Goal: Task Accomplishment & Management: Use online tool/utility

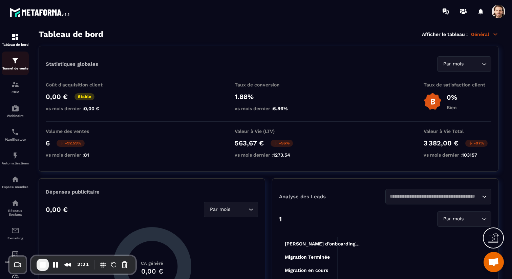
click at [15, 65] on img at bounding box center [15, 61] width 8 height 8
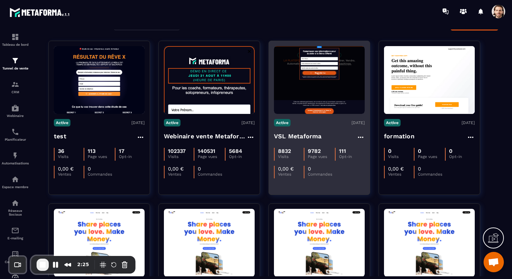
scroll to position [46, 0]
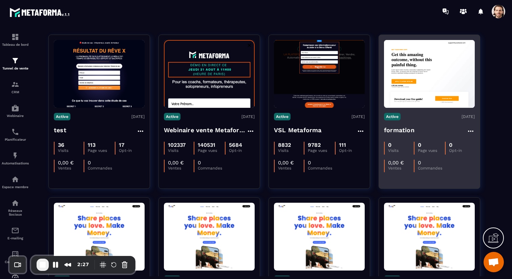
click at [403, 128] on h4 "formation" at bounding box center [399, 129] width 30 height 9
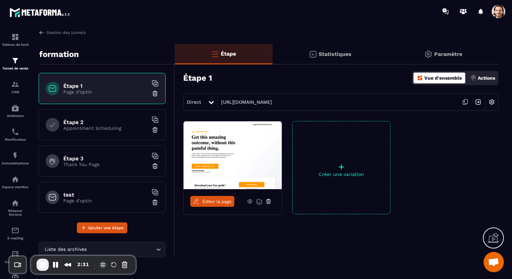
click at [388, 49] on div "Statistiques" at bounding box center [443, 54] width 111 height 20
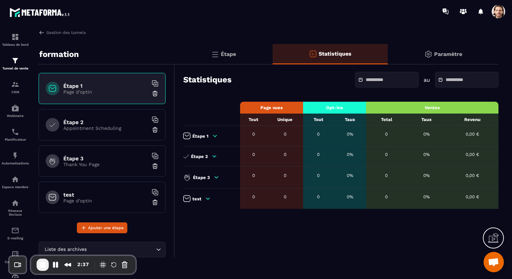
click at [273, 62] on div "Étape" at bounding box center [331, 54] width 116 height 20
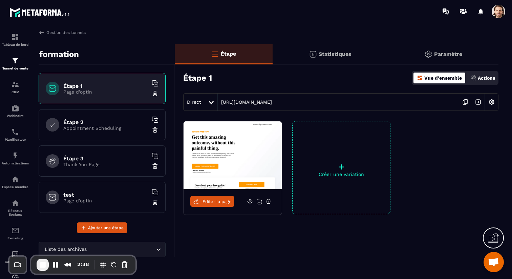
click at [478, 103] on img at bounding box center [478, 102] width 13 height 13
click at [322, 51] on p "Statistiques" at bounding box center [335, 54] width 33 height 6
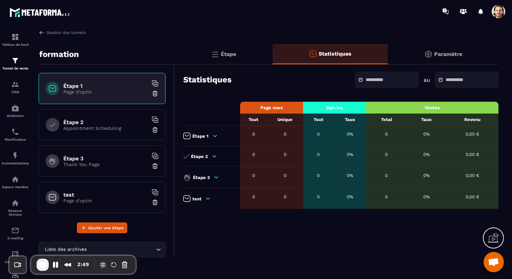
click at [359, 78] on span at bounding box center [363, 79] width 8 height 5
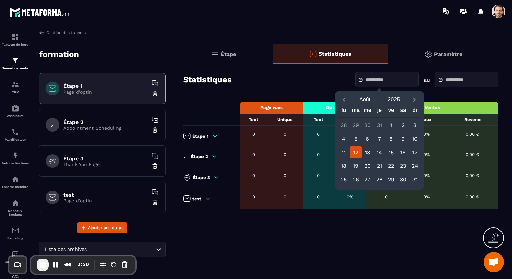
click at [350, 152] on div "12" at bounding box center [356, 152] width 12 height 12
type input "**********"
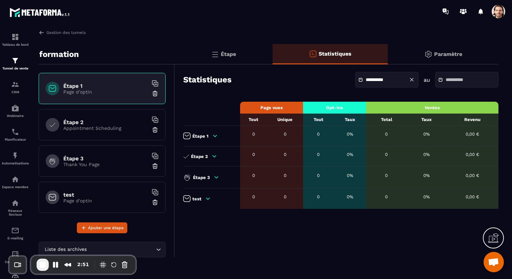
click at [446, 78] on input "text" at bounding box center [469, 79] width 47 height 5
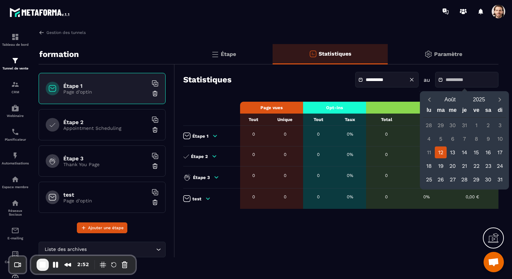
click at [438, 149] on div "12" at bounding box center [441, 152] width 12 height 12
type input "**********"
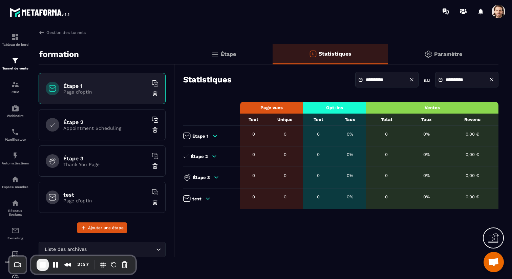
click at [212, 136] on icon at bounding box center [215, 136] width 6 height 6
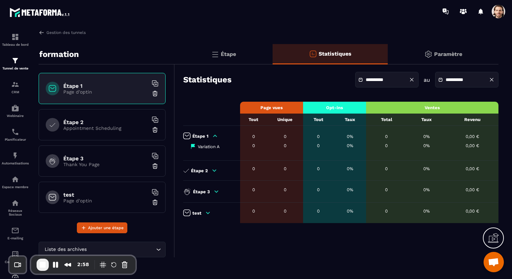
click at [213, 136] on icon at bounding box center [215, 136] width 4 height 2
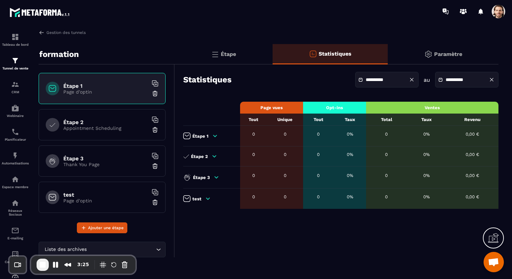
click at [273, 56] on div "Étape" at bounding box center [331, 54] width 116 height 20
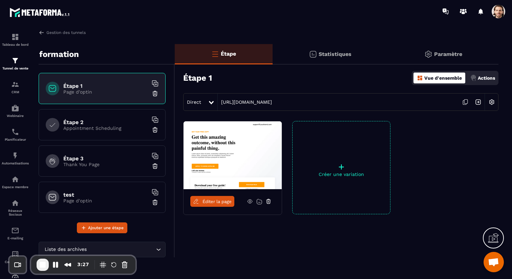
click at [323, 51] on p "Statistiques" at bounding box center [335, 54] width 33 height 6
